Goal: Task Accomplishment & Management: Use online tool/utility

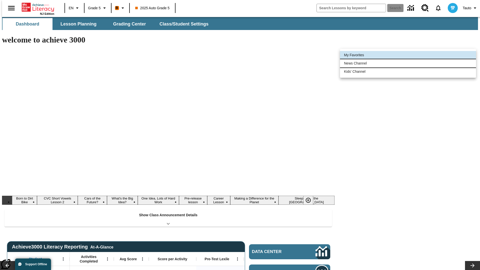
click at [408, 63] on li "News Channel" at bounding box center [408, 63] width 136 height 8
type input "120"
